Goal: Download file/media

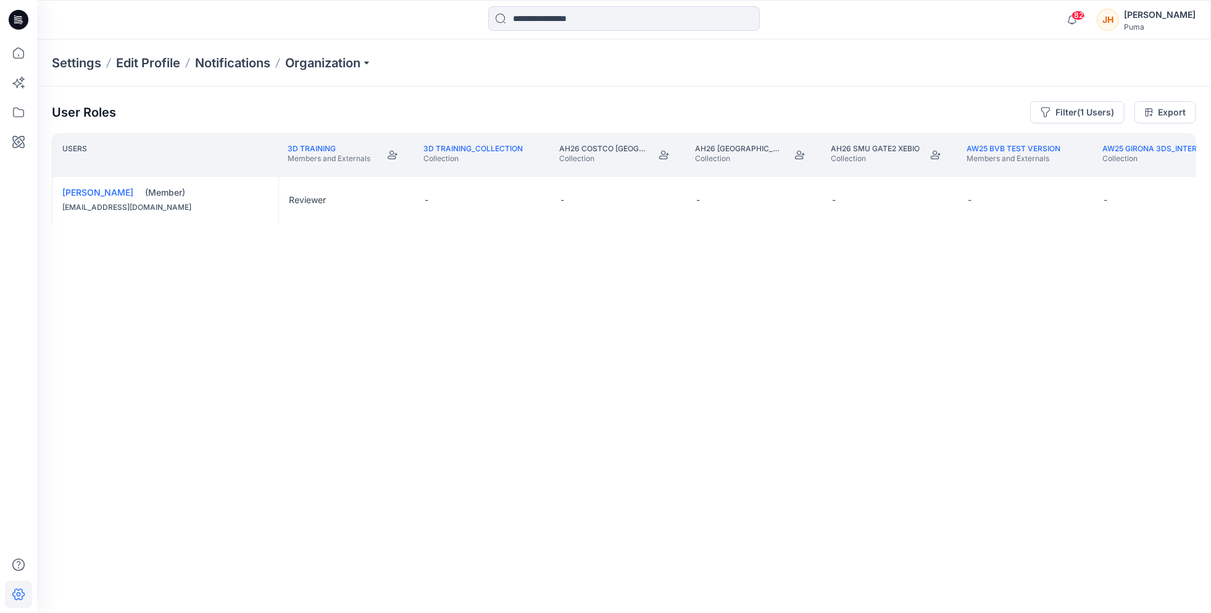
click at [4, 20] on div at bounding box center [19, 20] width 40 height 40
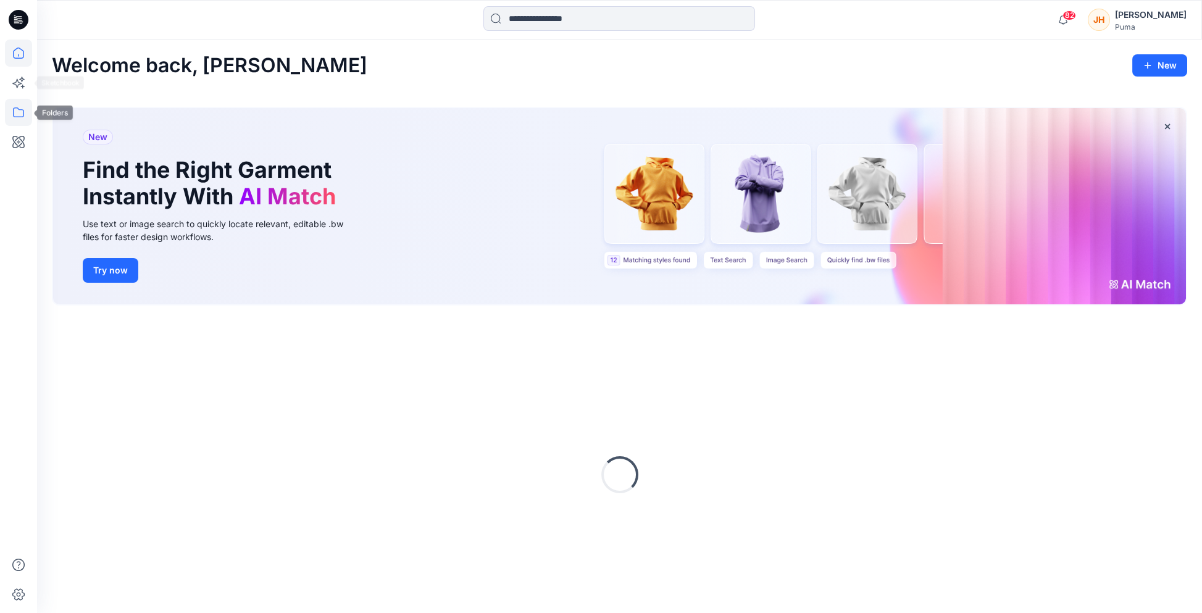
click at [20, 100] on icon at bounding box center [18, 112] width 27 height 27
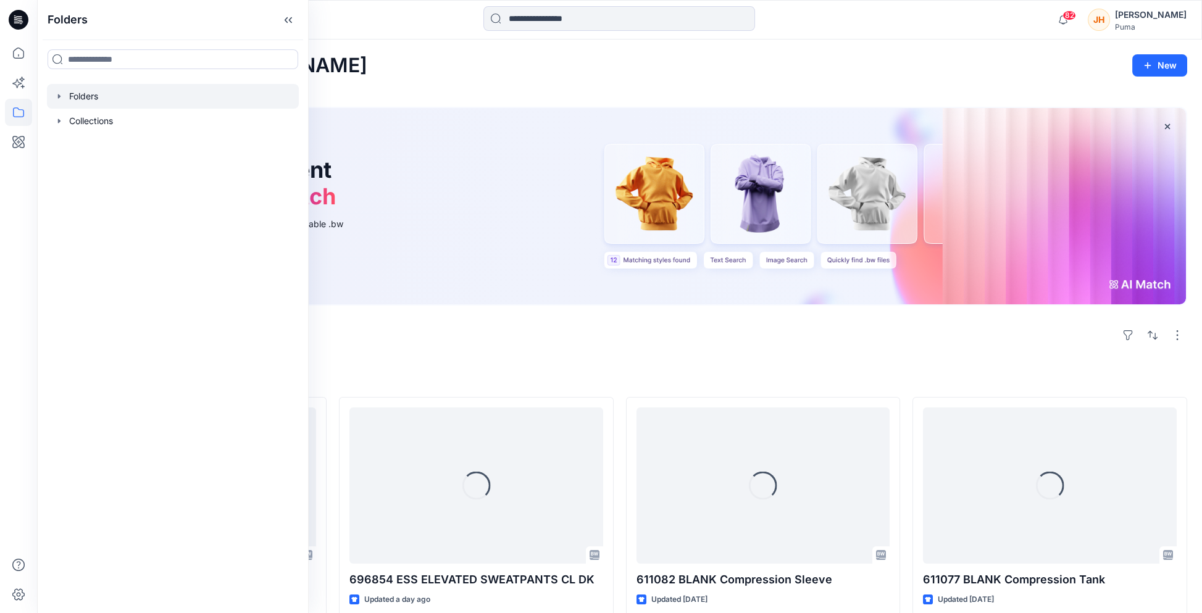
click at [58, 94] on icon "button" at bounding box center [59, 96] width 2 height 4
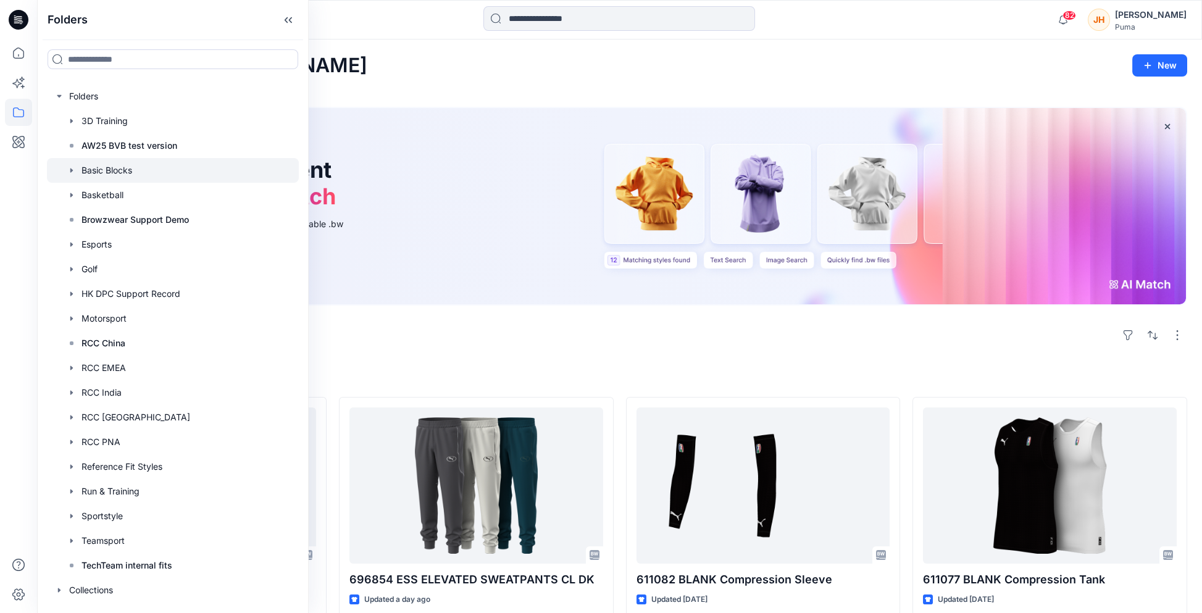
click at [144, 164] on div at bounding box center [173, 170] width 252 height 25
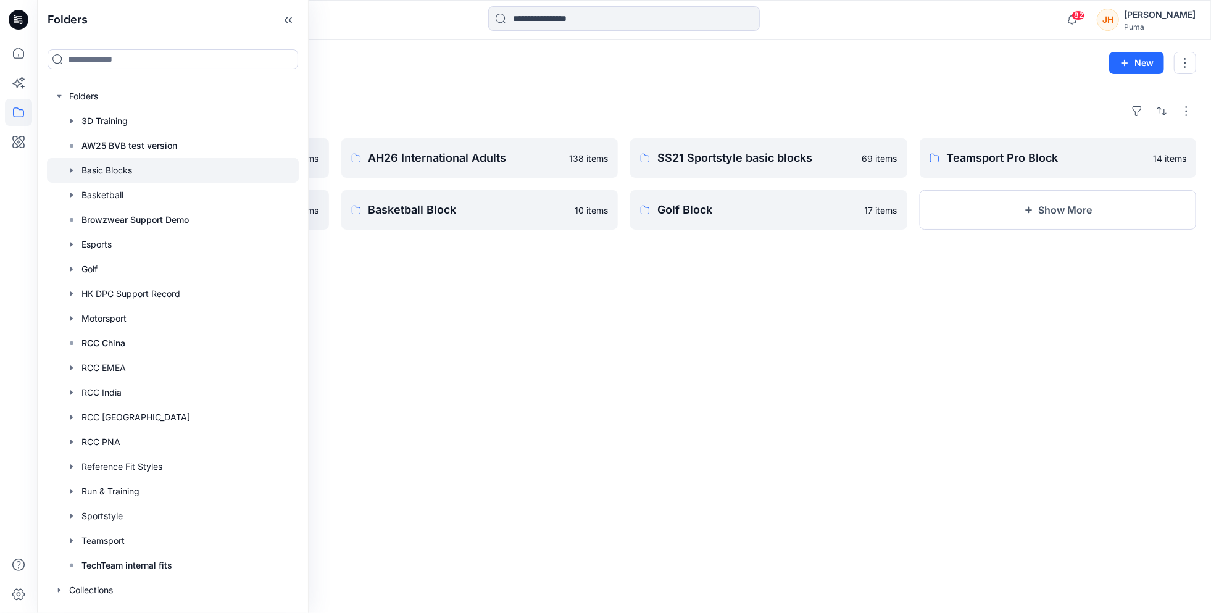
click at [449, 107] on div "Folders" at bounding box center [624, 111] width 1144 height 20
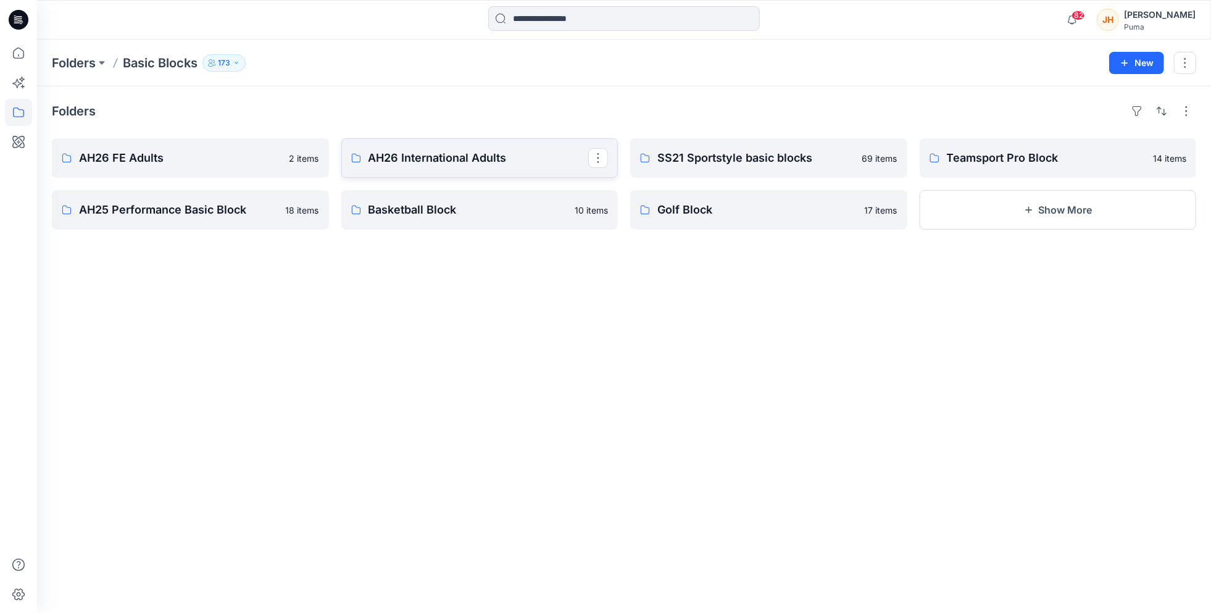
click at [475, 156] on p "AH26 International Adults" at bounding box center [479, 157] width 220 height 17
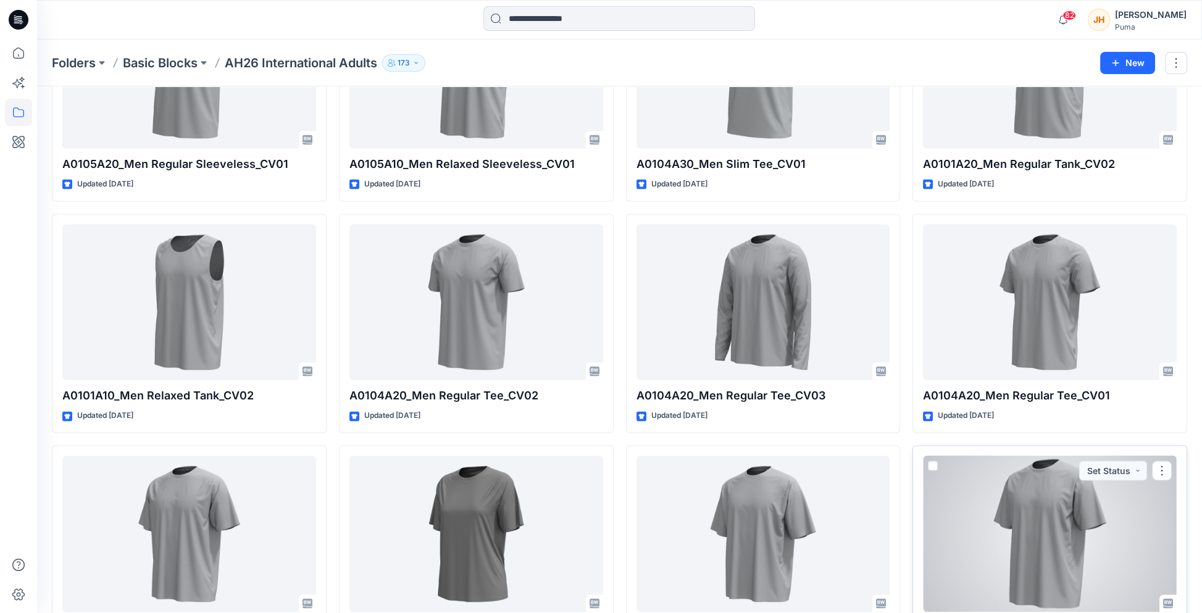
scroll to position [7339, 0]
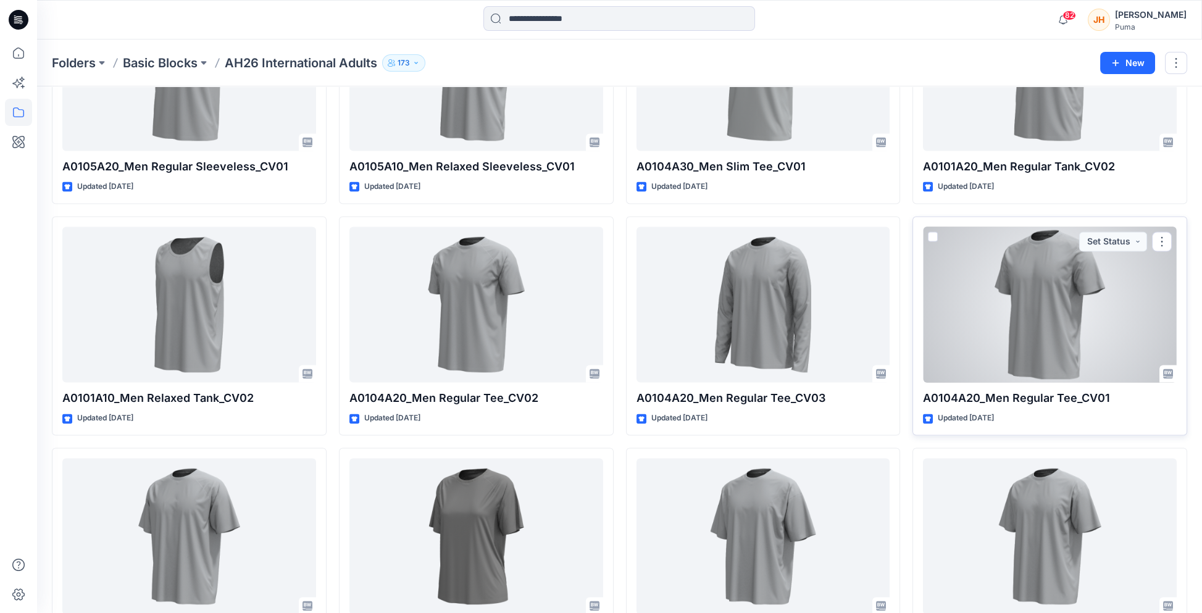
click at [1055, 305] on div at bounding box center [1050, 305] width 254 height 156
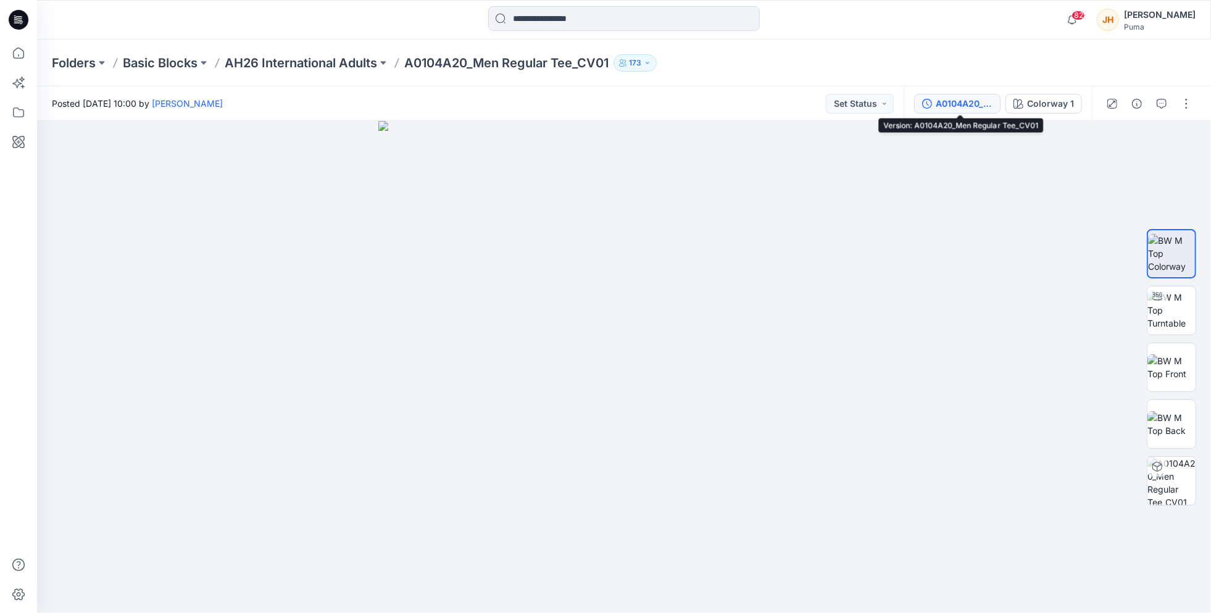
click at [983, 104] on div "A0104A20_Men Regular Tee_CV01" at bounding box center [964, 104] width 57 height 14
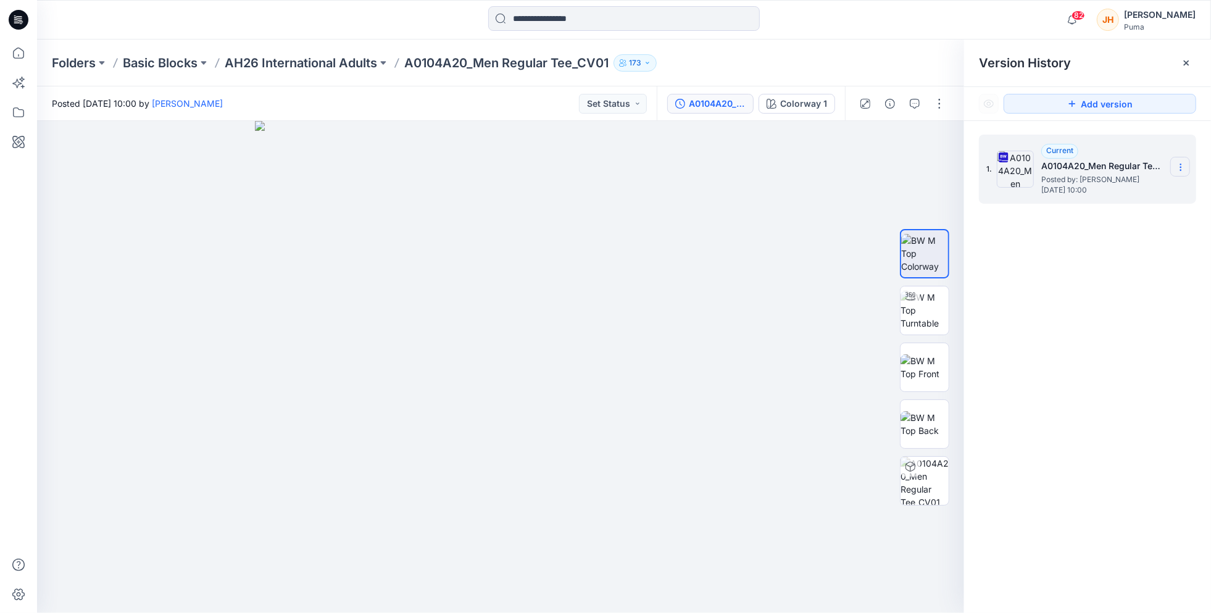
click at [1176, 162] on icon at bounding box center [1181, 167] width 10 height 10
click at [1119, 194] on span "Download Source BW File" at bounding box center [1119, 191] width 104 height 15
click at [154, 62] on p "Basic Blocks" at bounding box center [160, 62] width 75 height 17
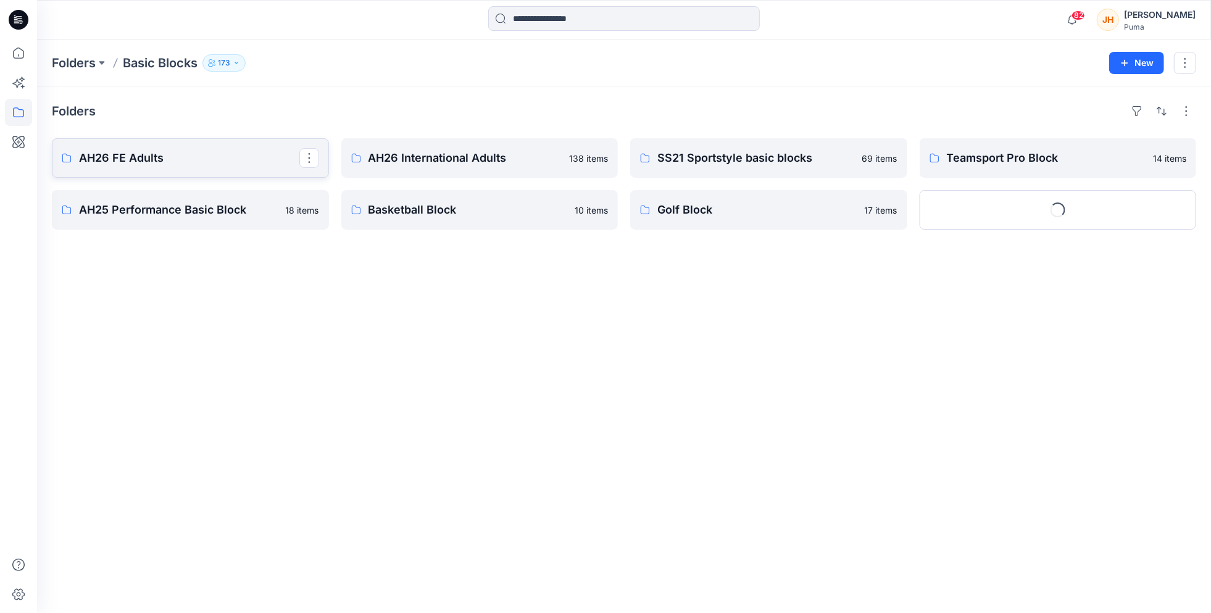
click at [210, 139] on link "AH26 FE Adults" at bounding box center [190, 158] width 277 height 40
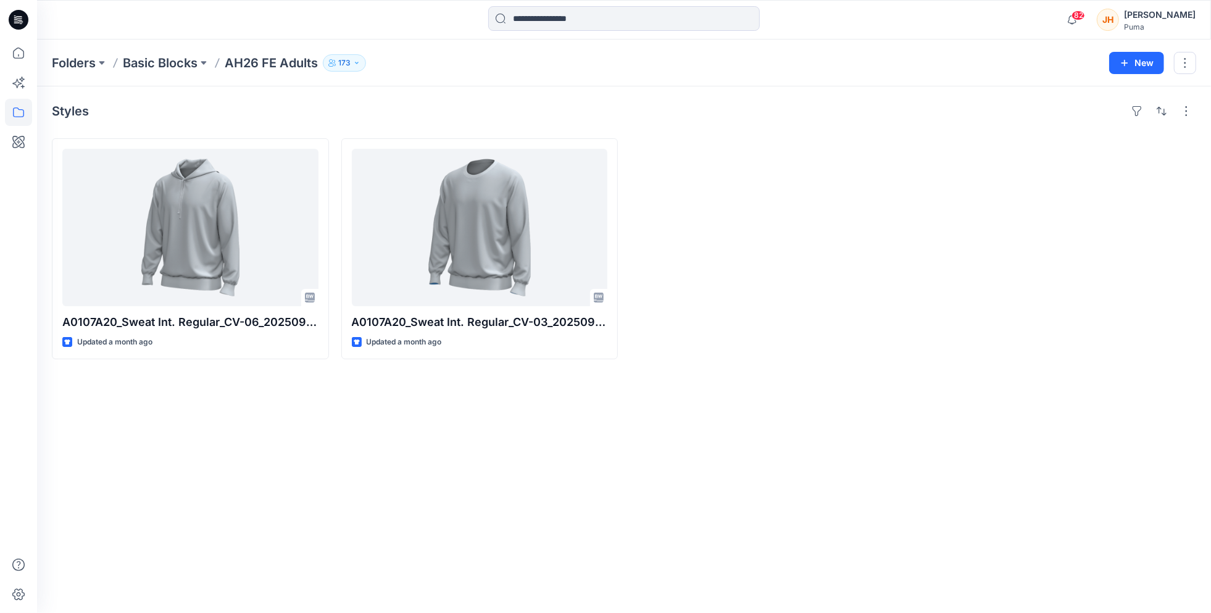
click at [674, 130] on div "Styles A0107A20_Sweat Int. Regular_CV-06_20250918 Updated a month ago A0107A20_…" at bounding box center [624, 349] width 1174 height 527
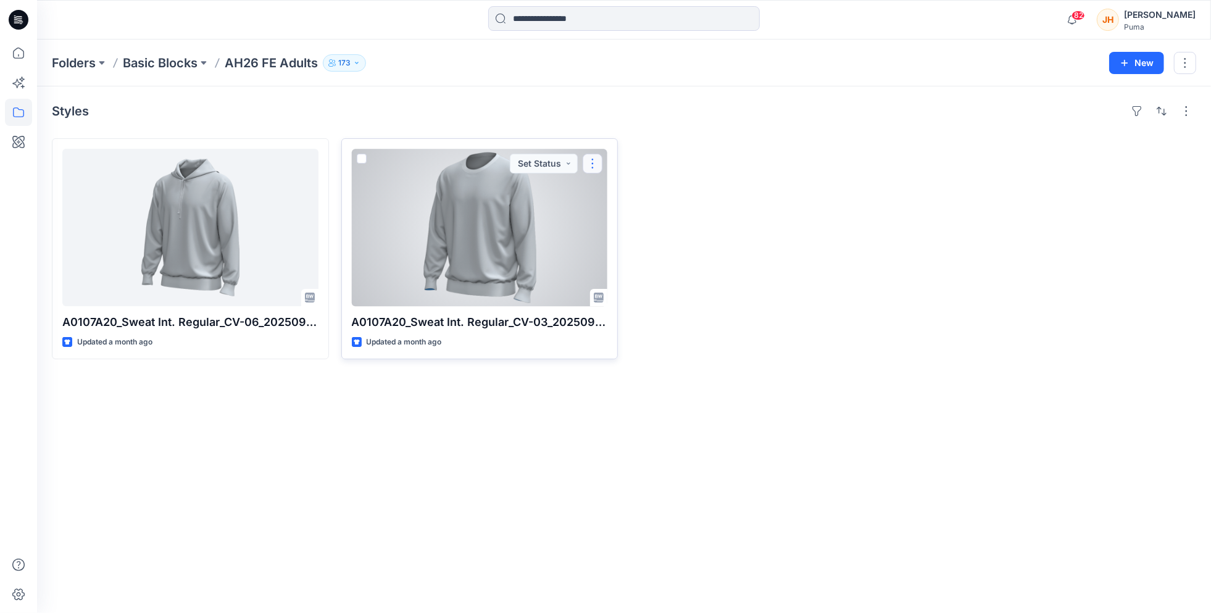
click at [591, 164] on button "button" at bounding box center [593, 164] width 20 height 20
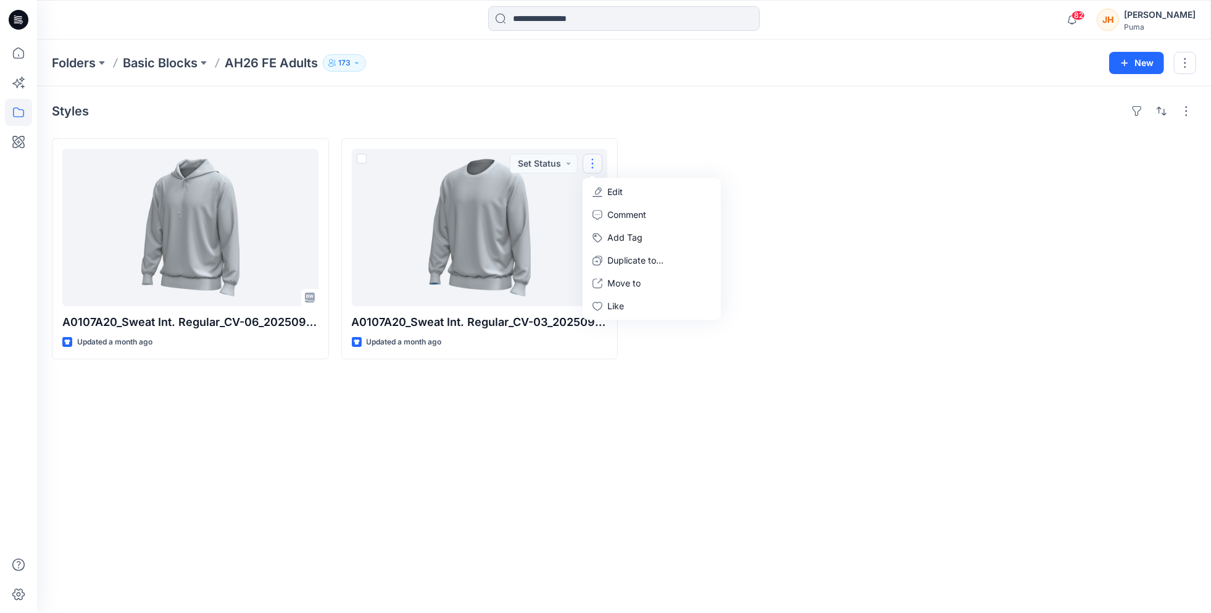
click at [651, 152] on div at bounding box center [768, 248] width 277 height 221
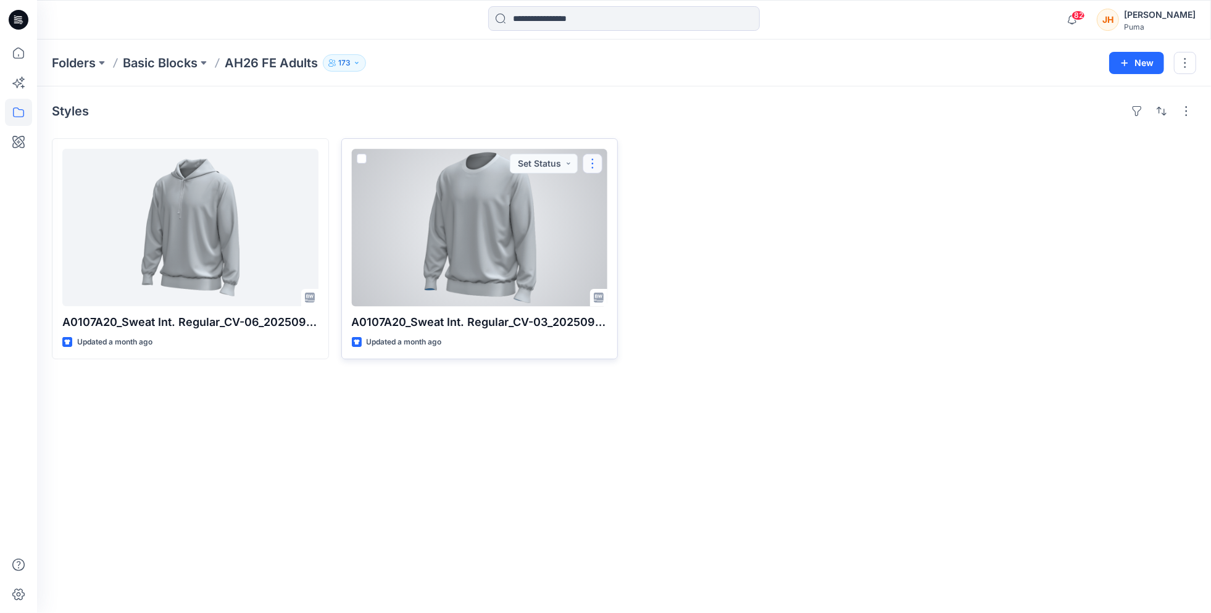
click at [591, 158] on button "button" at bounding box center [593, 164] width 20 height 20
click at [543, 238] on div at bounding box center [480, 227] width 256 height 157
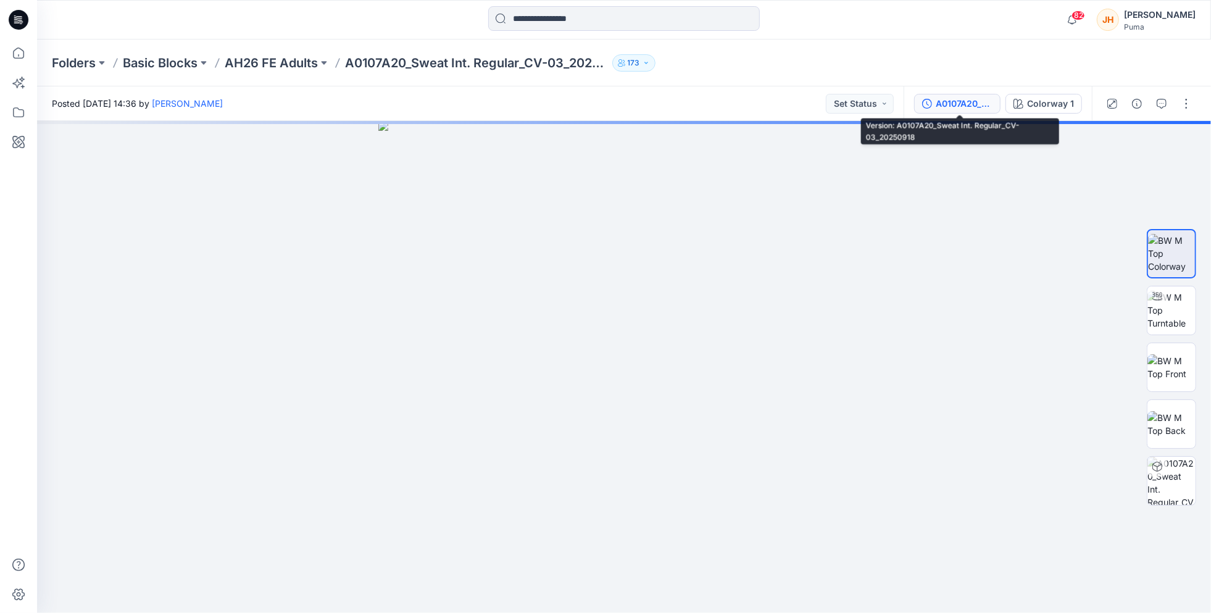
click at [986, 106] on div "A0107A20_Sweat Int. Regular_CV-03_20250918" at bounding box center [964, 104] width 57 height 14
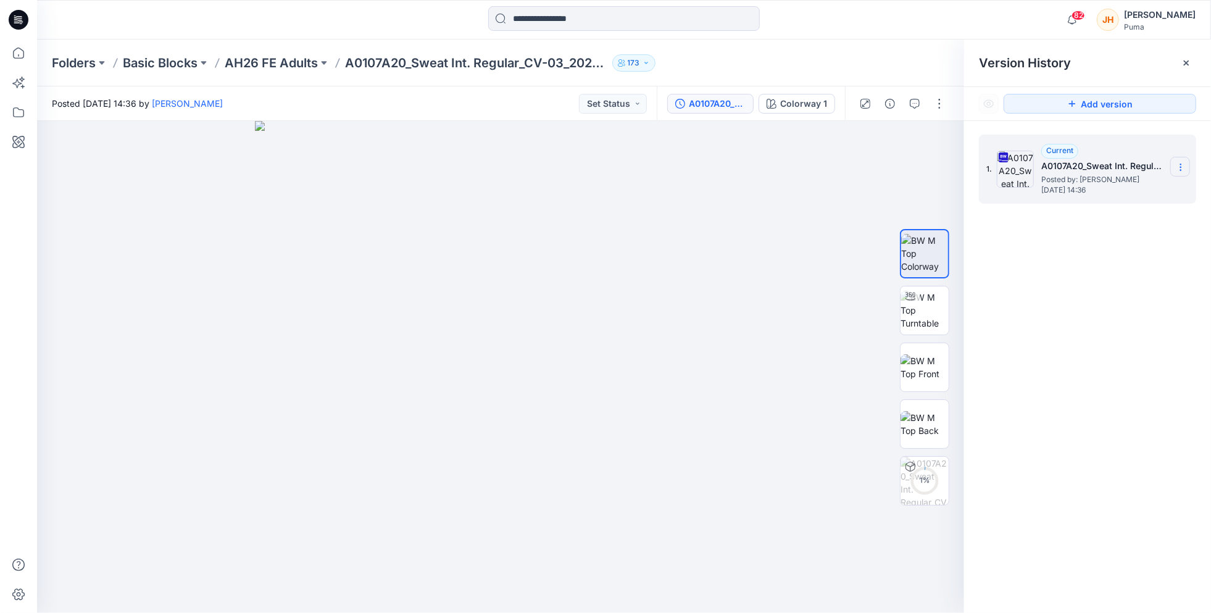
click at [1177, 165] on icon at bounding box center [1181, 167] width 10 height 10
click at [1126, 188] on span "Download Source BW File" at bounding box center [1119, 191] width 104 height 15
